Goal: Obtain resource: Download file/media

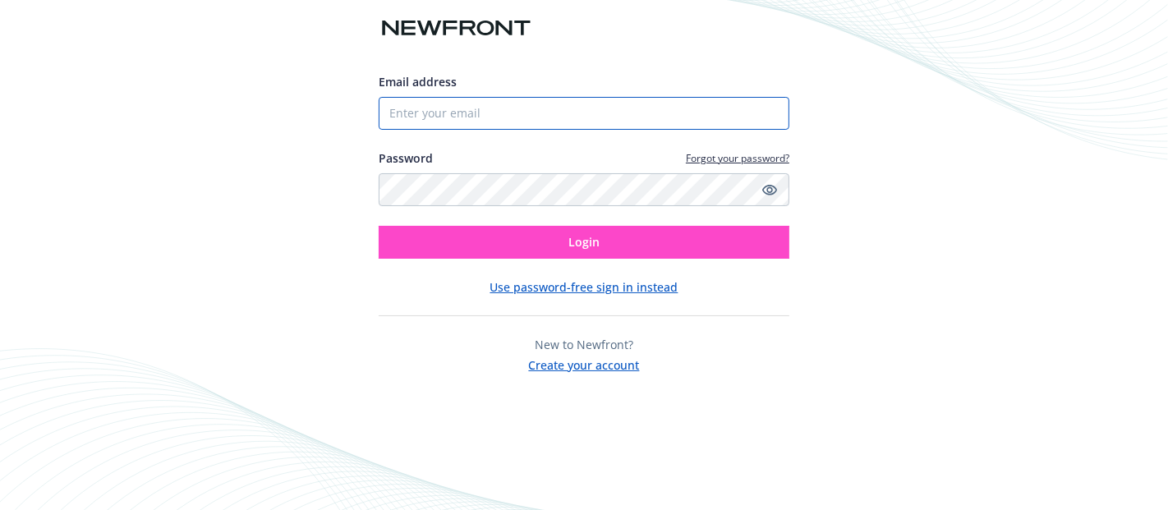
type input "[EMAIL_ADDRESS][DOMAIN_NAME]"
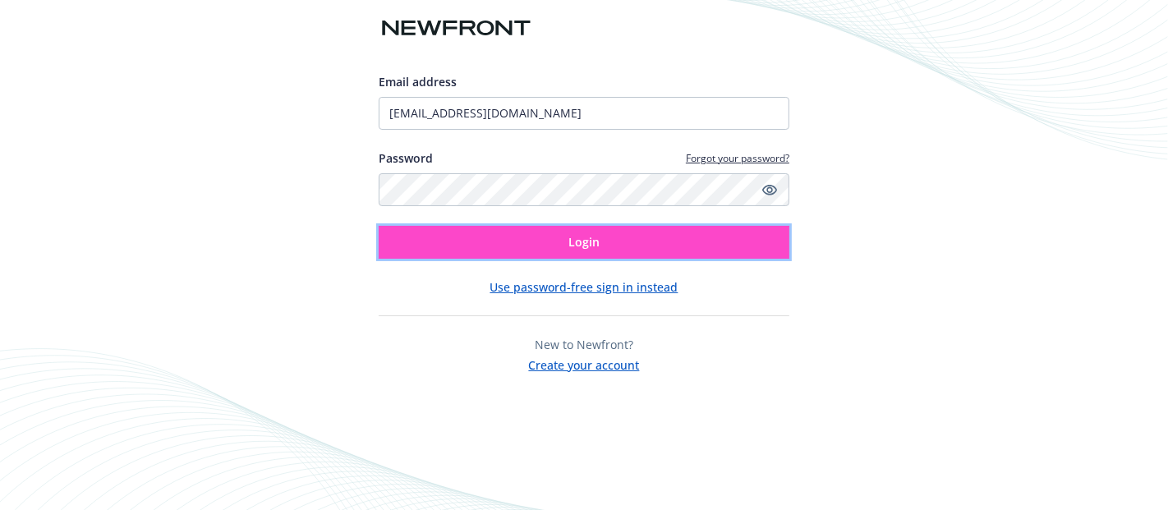
click at [606, 230] on button "Login" at bounding box center [584, 242] width 411 height 33
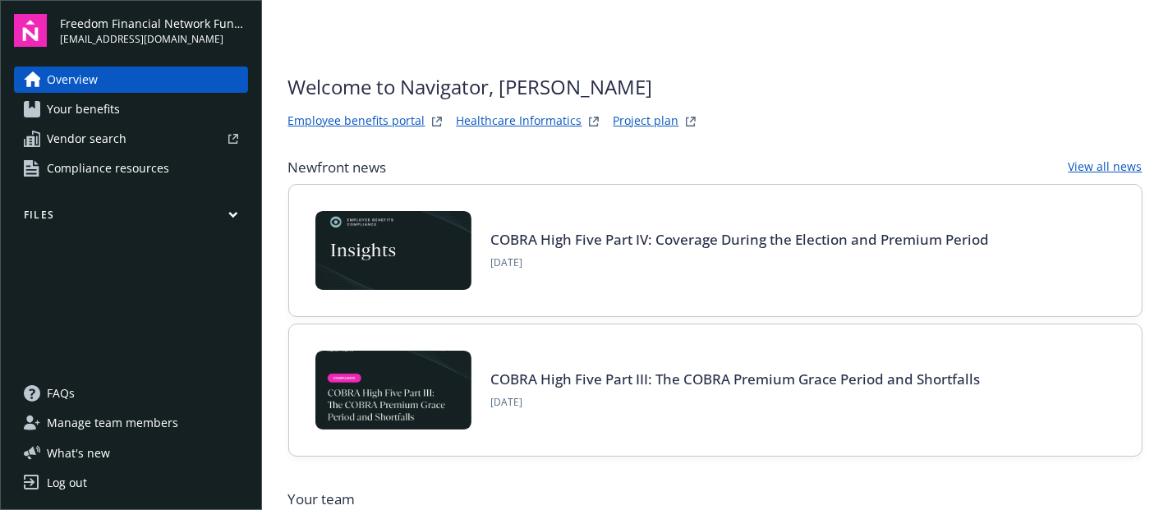
click at [645, 116] on link "Project plan" at bounding box center [647, 122] width 66 height 20
